Goal: Find specific page/section: Find specific page/section

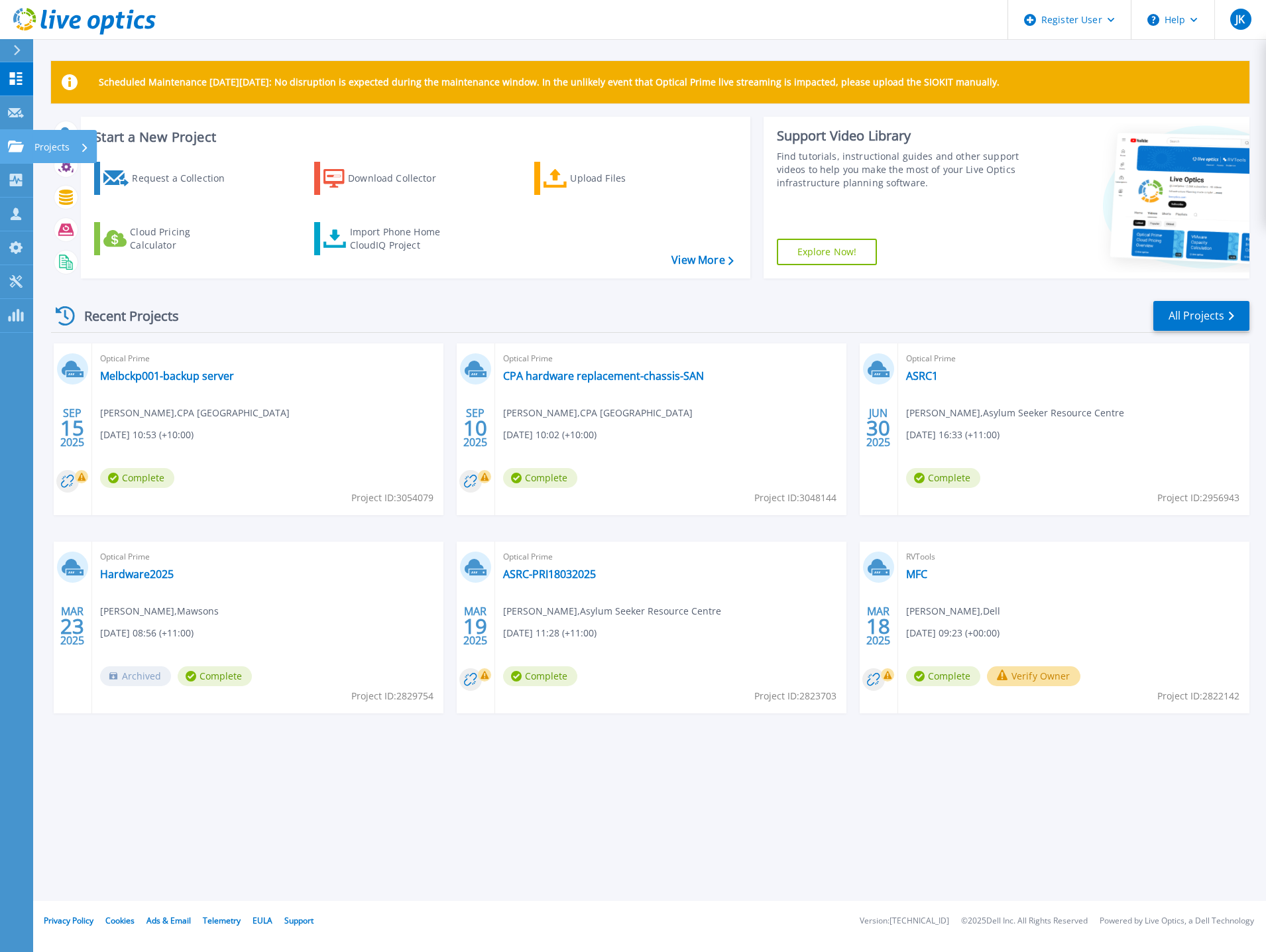
click at [22, 152] on link "Projects Projects" at bounding box center [16, 147] width 33 height 34
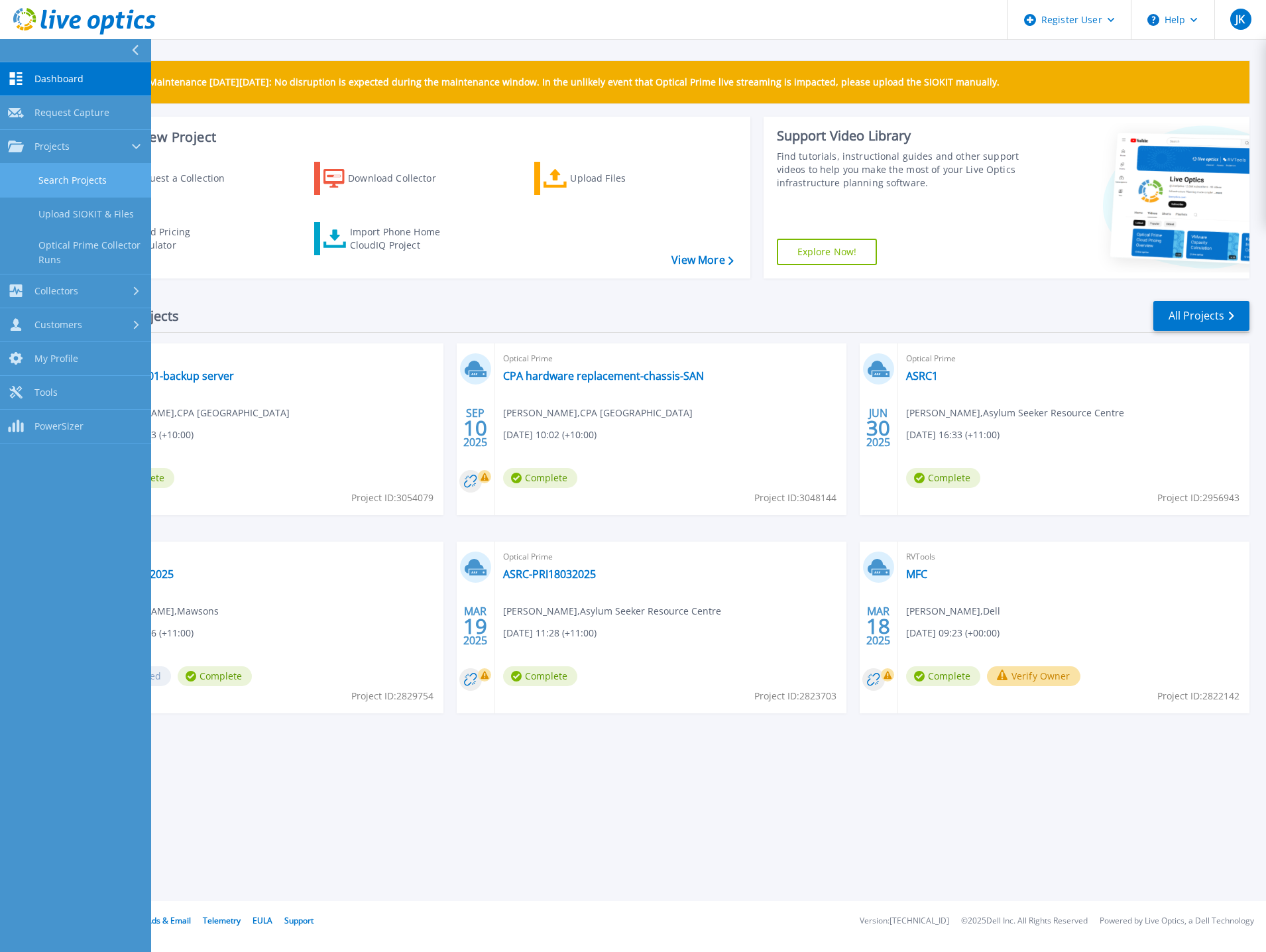
click at [59, 188] on link "Search Projects" at bounding box center [75, 181] width 151 height 34
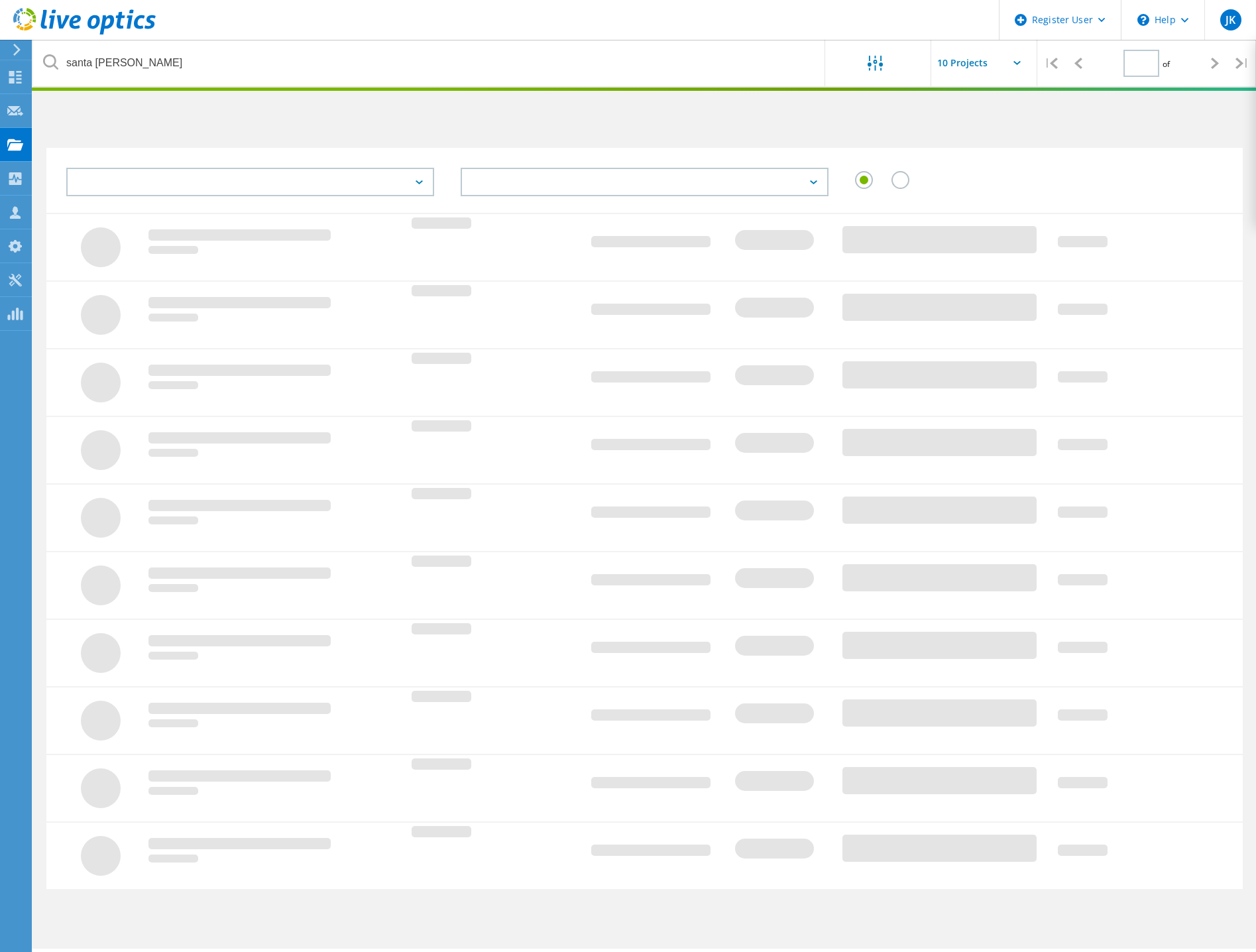
type input "1"
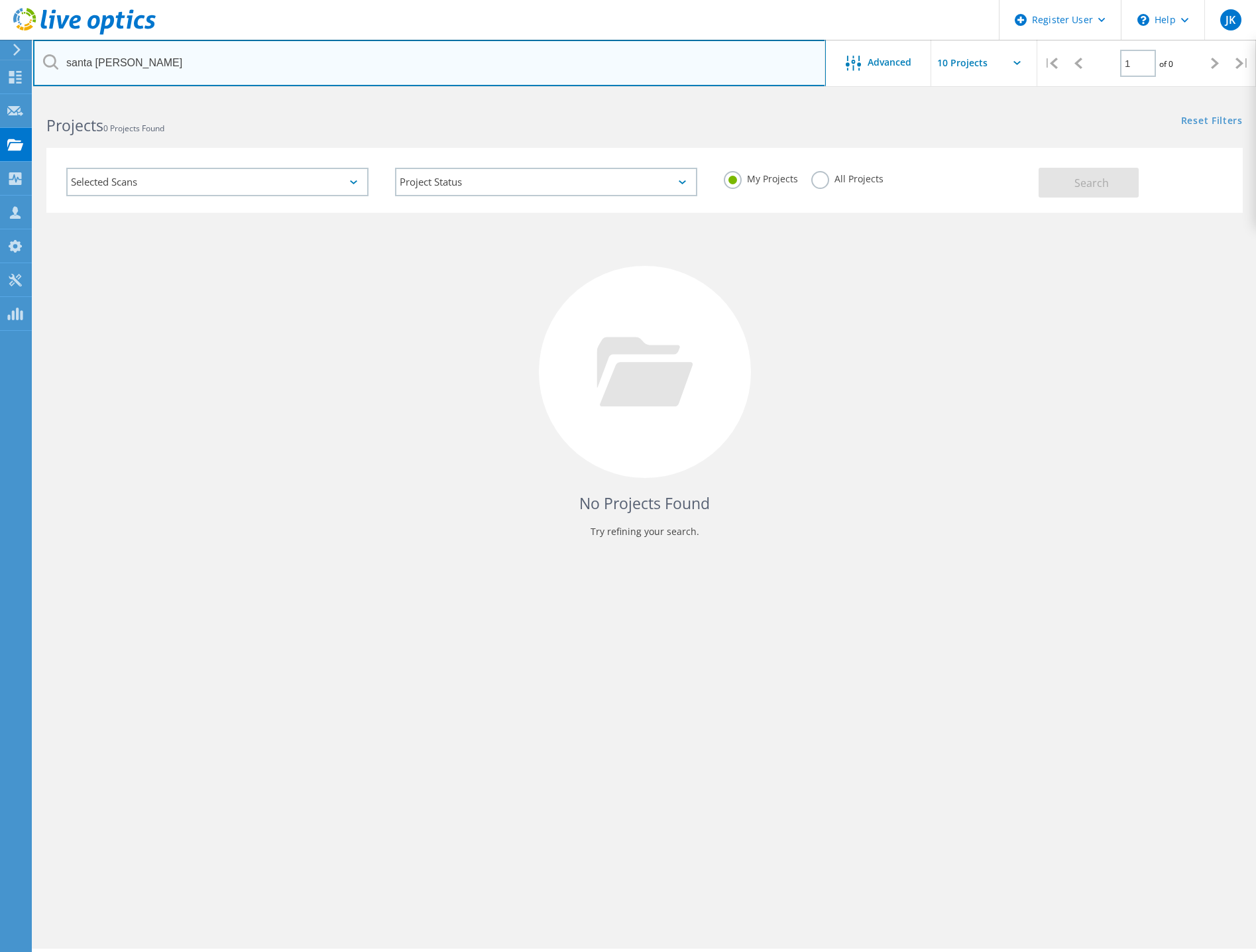
click at [272, 62] on input "santa maria" at bounding box center [430, 63] width 793 height 47
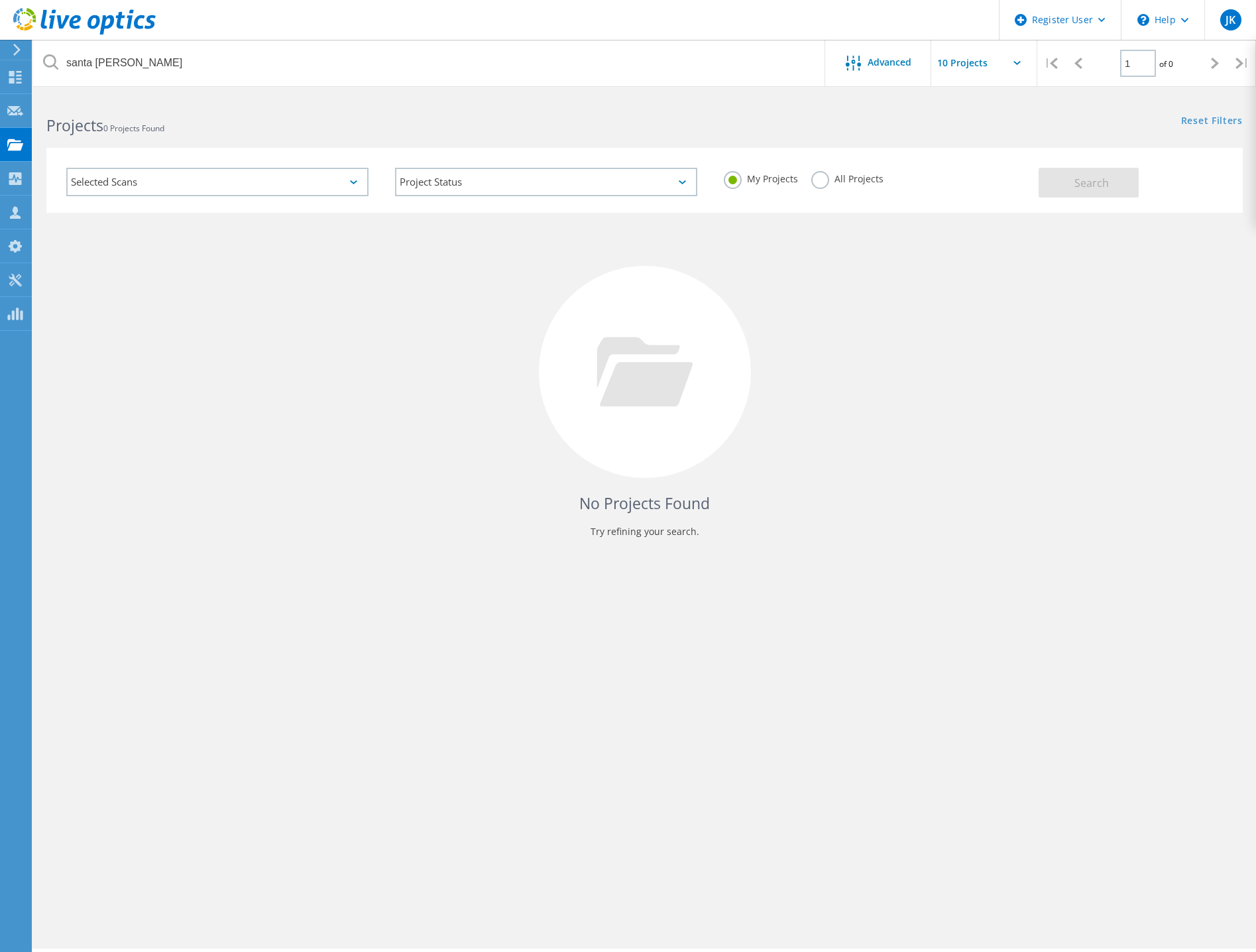
click at [856, 186] on div "All Projects" at bounding box center [847, 180] width 72 height 19
click at [855, 182] on label "All Projects" at bounding box center [847, 177] width 72 height 12
click at [0, 0] on input "All Projects" at bounding box center [0, 0] width 0 height 0
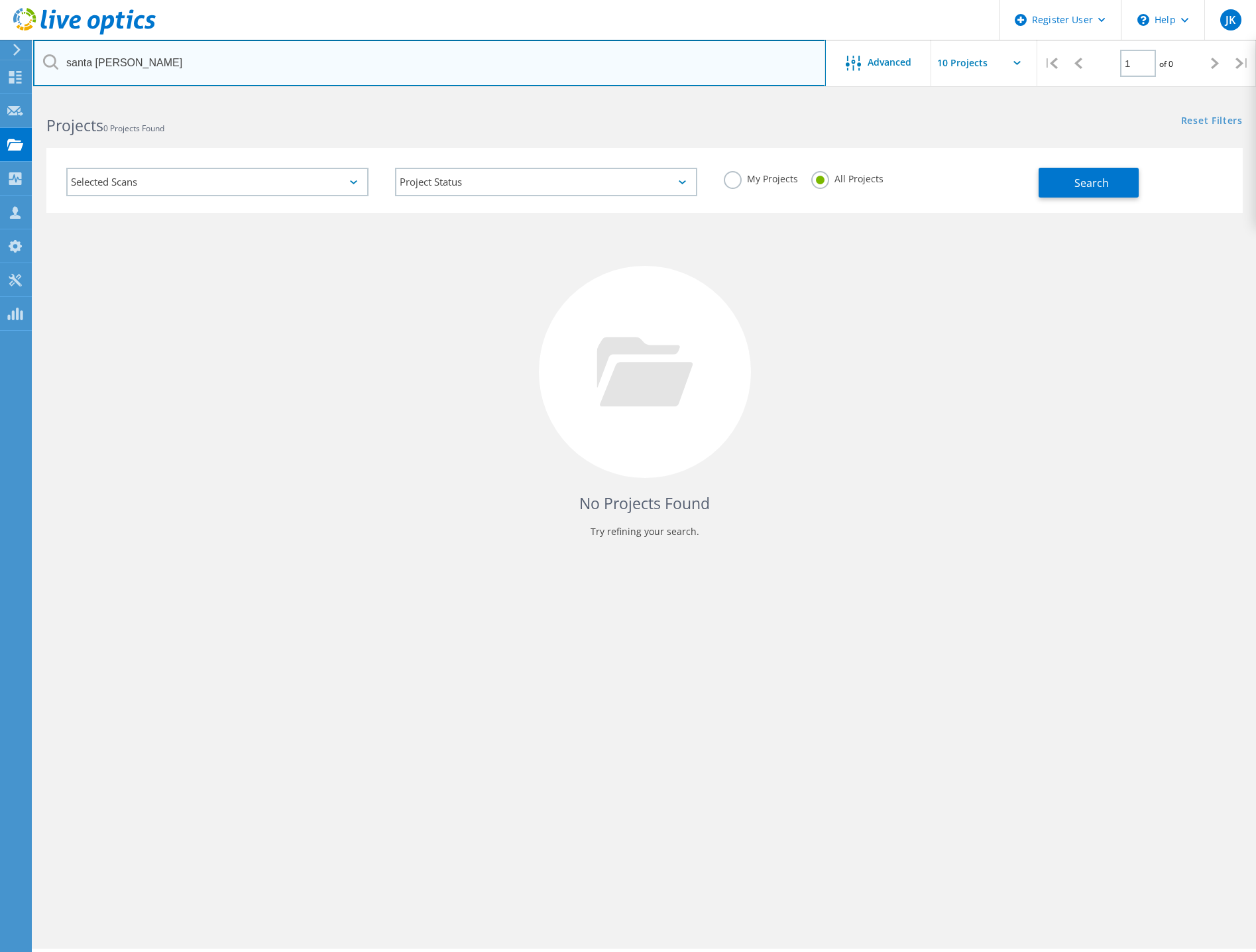
click at [319, 68] on input "santa maria" at bounding box center [430, 63] width 793 height 47
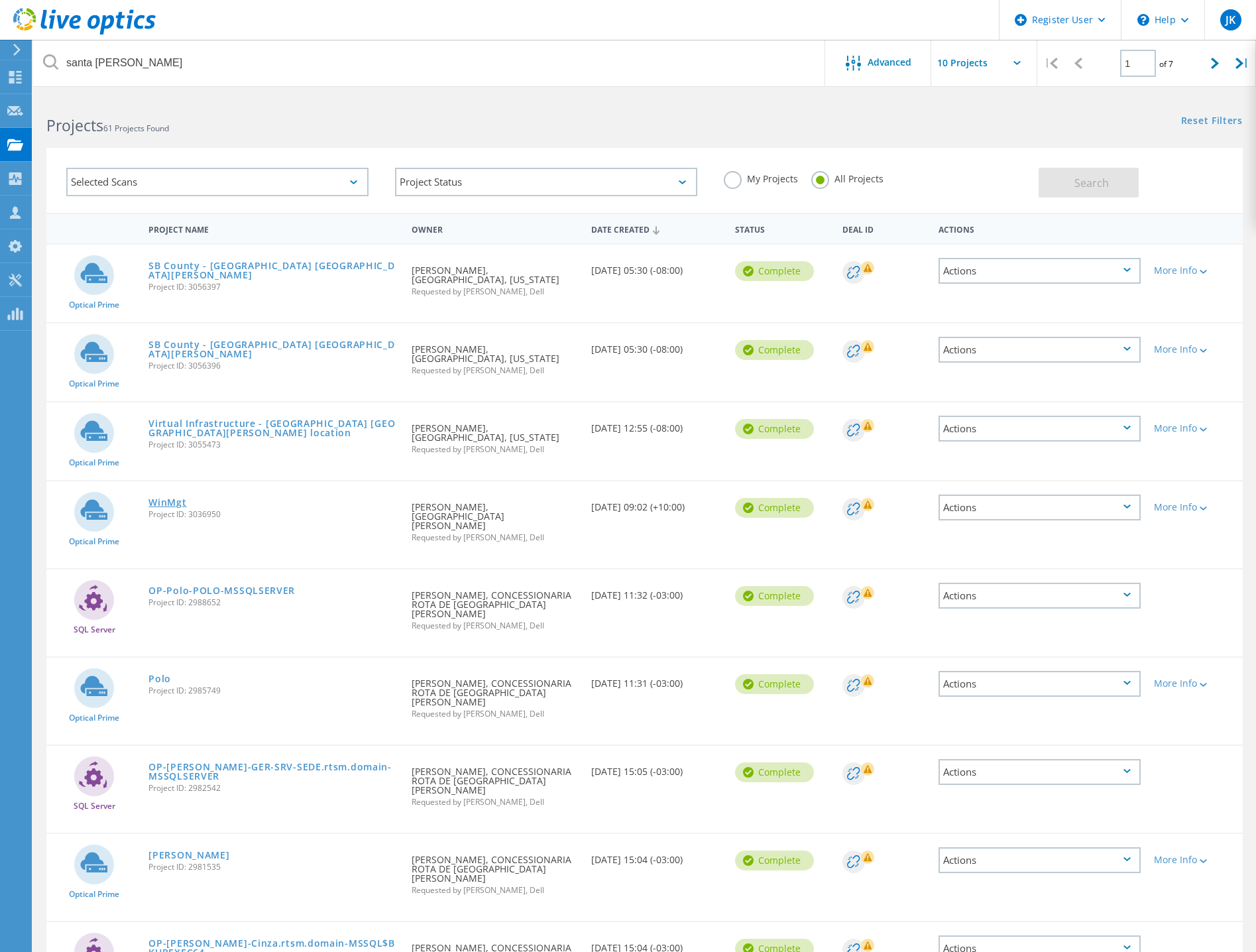
click at [171, 503] on link "WinMgt" at bounding box center [167, 502] width 38 height 9
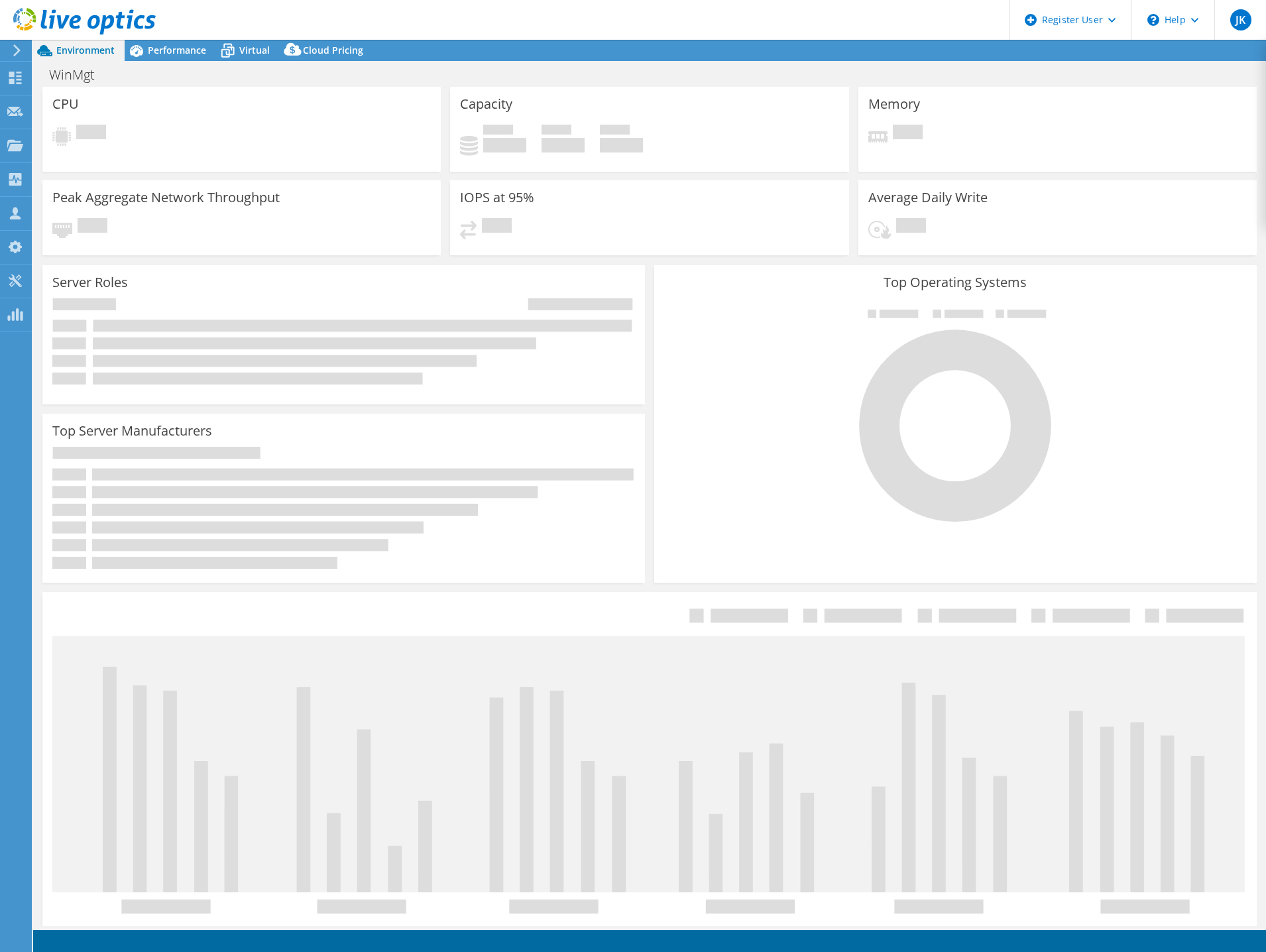
select select "USD"
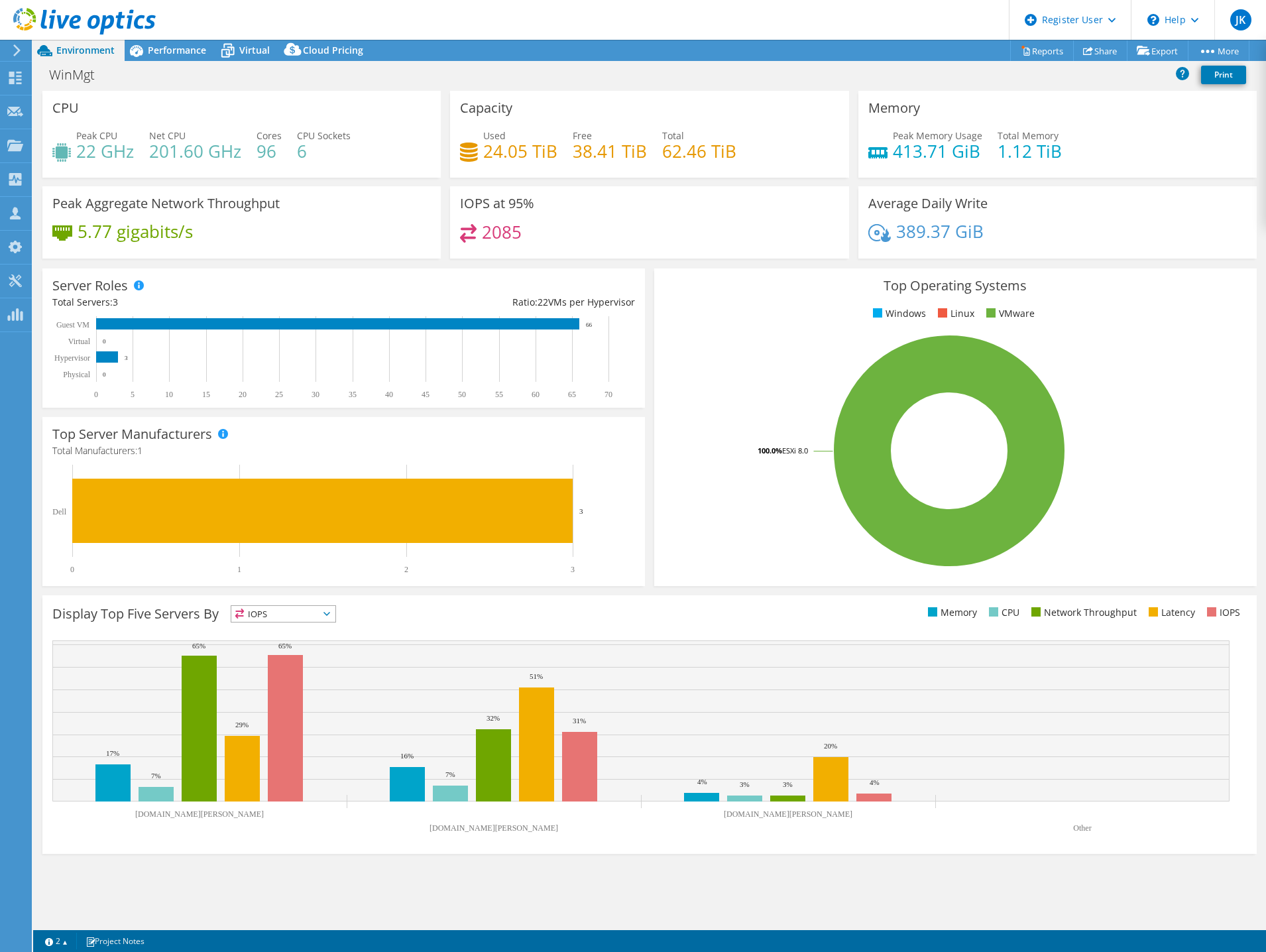
click at [385, 80] on div "WinMgt Print" at bounding box center [649, 74] width 1233 height 25
click at [647, 74] on div "WinMgt Print" at bounding box center [649, 74] width 1233 height 25
click at [653, 53] on div "Project Actions Project Actions Reports Share Export vSAN ReadyNode Sizer" at bounding box center [649, 50] width 1233 height 21
